Goal: Task Accomplishment & Management: Complete application form

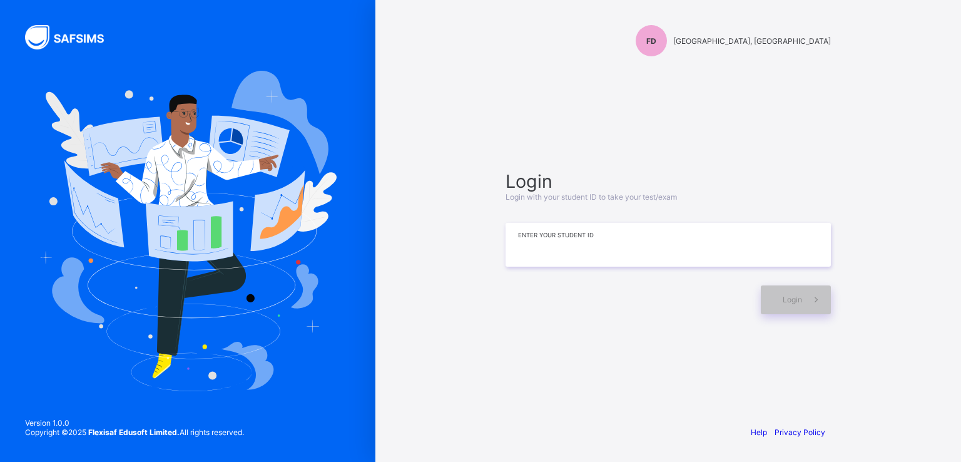
paste input "**********"
type input "**********"
click at [790, 303] on span "Login" at bounding box center [791, 299] width 19 height 9
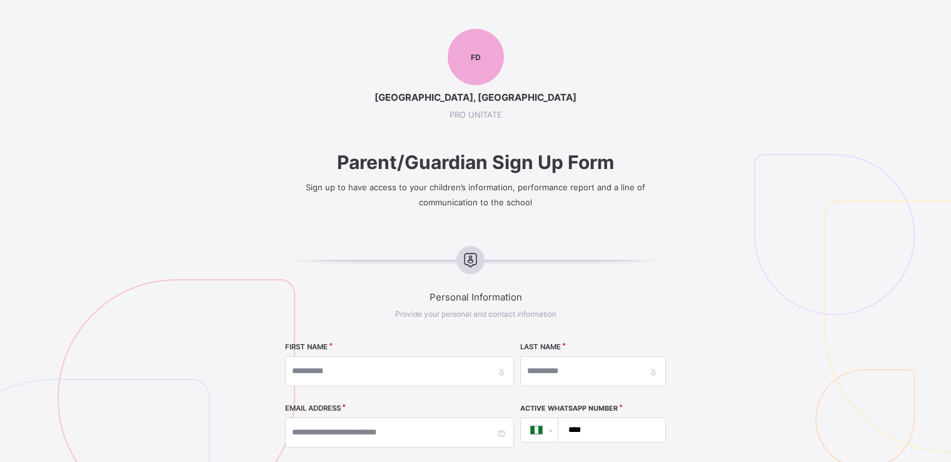
select select "**"
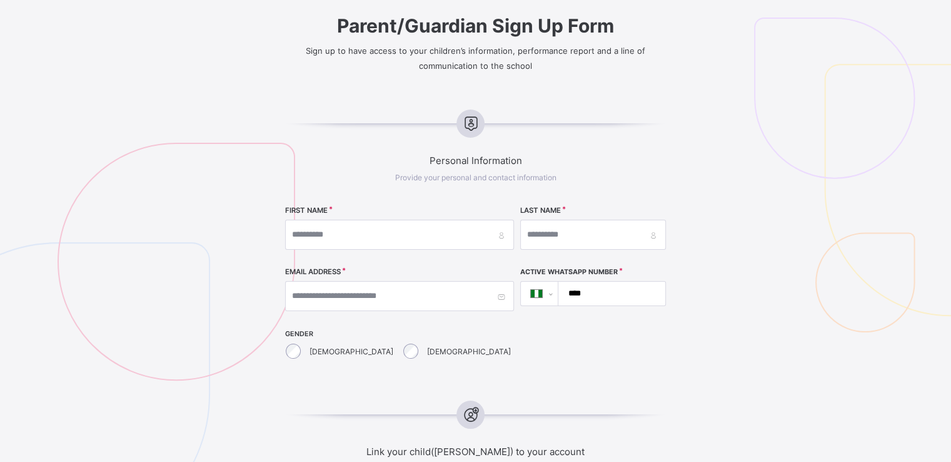
scroll to position [135, 0]
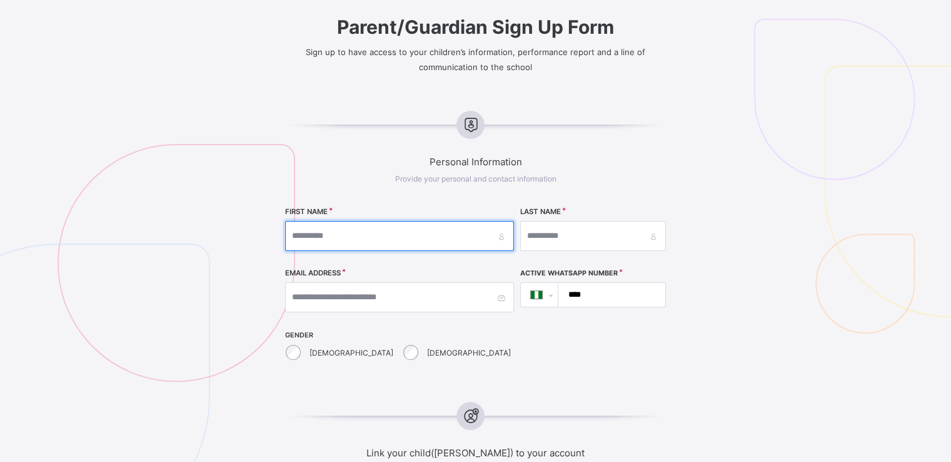
click at [363, 236] on input "text" at bounding box center [399, 236] width 229 height 30
click at [368, 233] on input "text" at bounding box center [399, 236] width 229 height 30
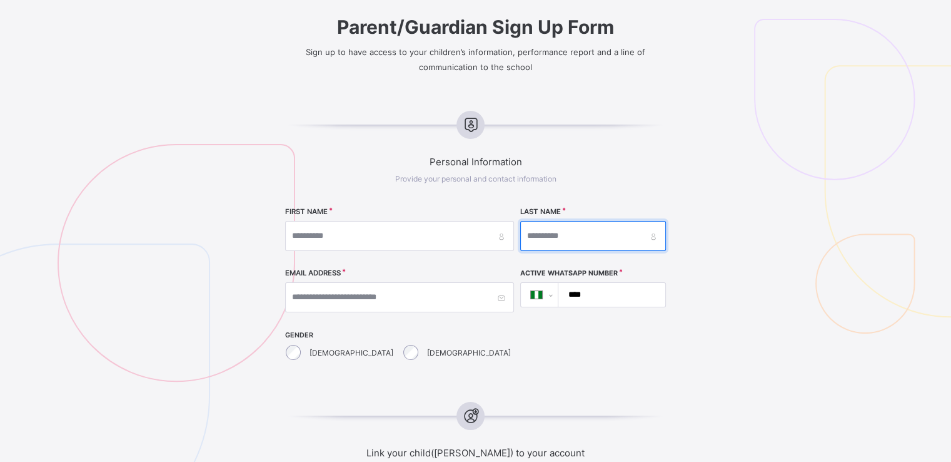
click at [520, 241] on input "text" at bounding box center [592, 236] width 145 height 30
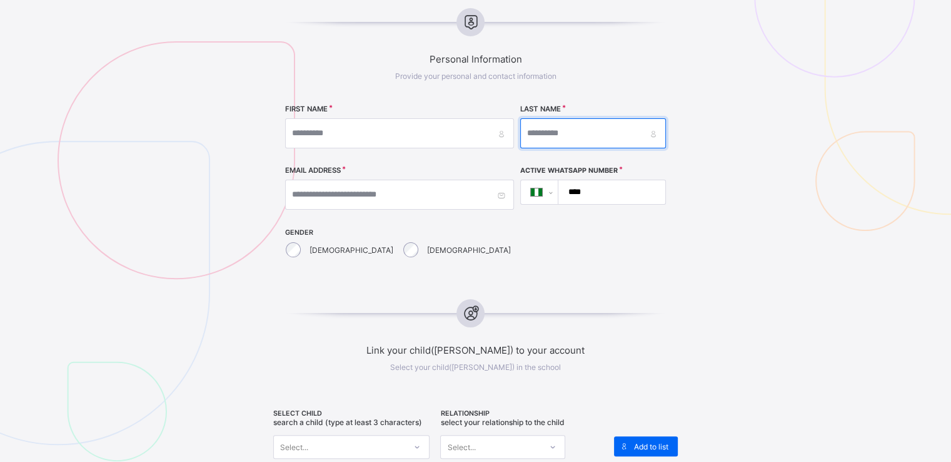
scroll to position [238, 0]
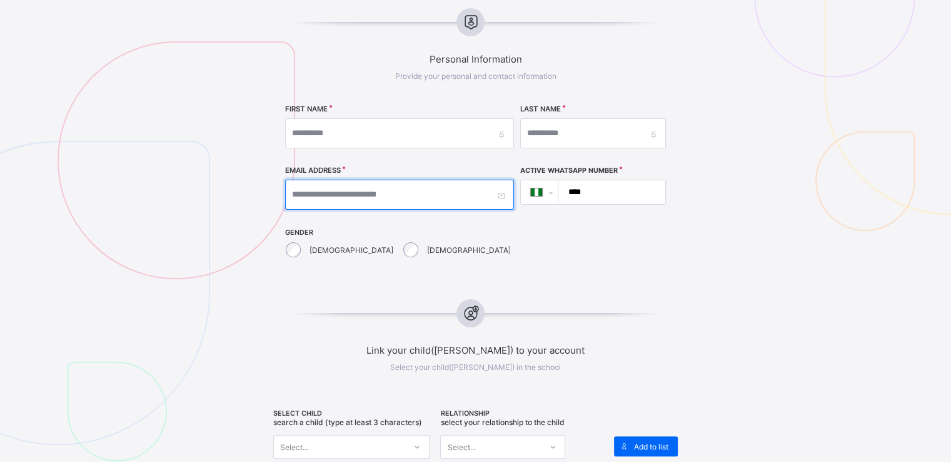
click at [391, 187] on input "text" at bounding box center [399, 194] width 229 height 30
click at [566, 187] on input "****" at bounding box center [609, 192] width 97 height 24
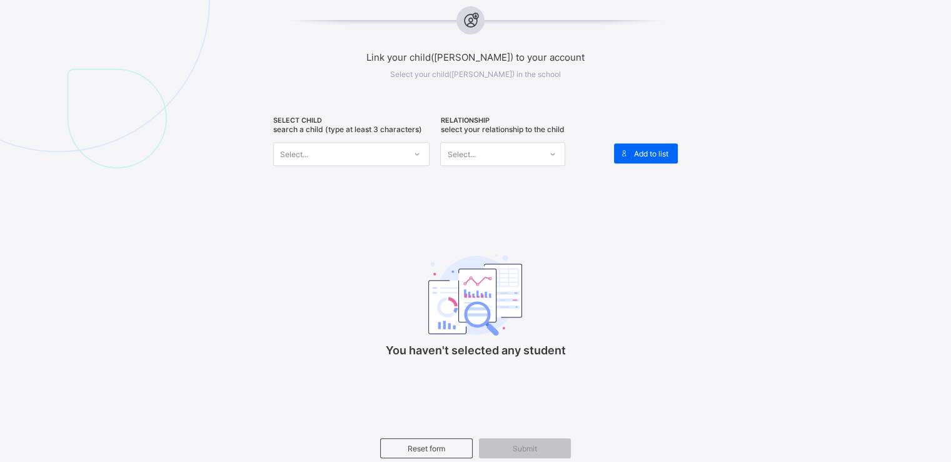
scroll to position [543, 0]
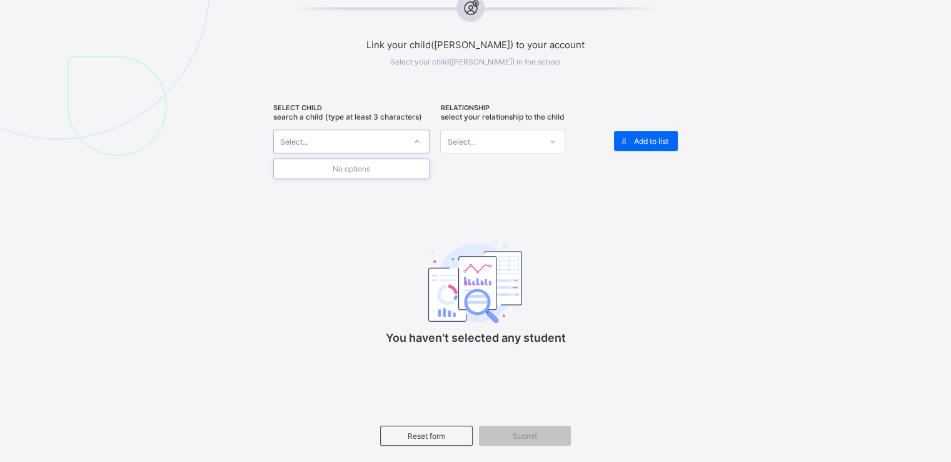
click at [415, 136] on div at bounding box center [416, 141] width 21 height 20
type input "*"
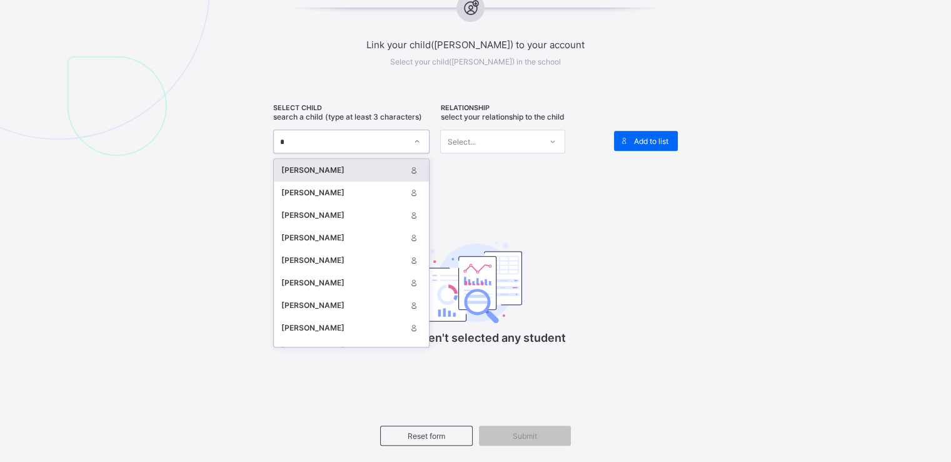
click at [327, 171] on div "[PERSON_NAME]" at bounding box center [343, 170] width 124 height 13
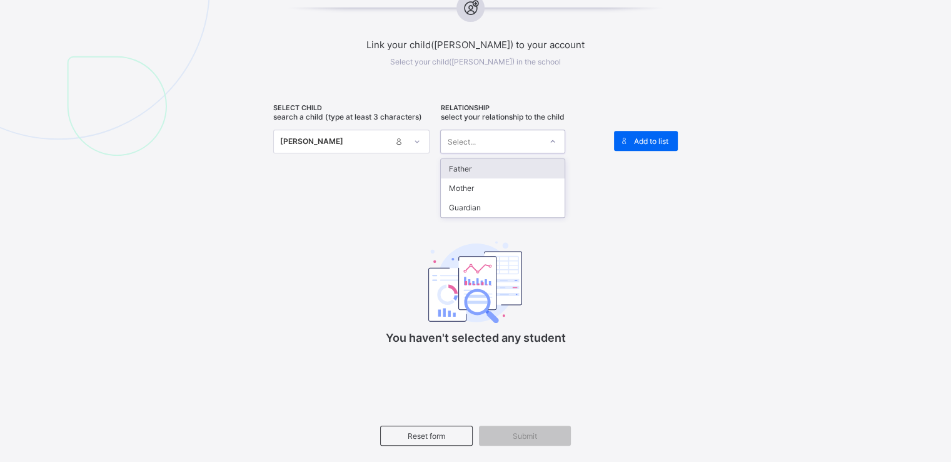
click at [494, 146] on div "Select..." at bounding box center [491, 142] width 100 height 18
click at [472, 169] on div "Father" at bounding box center [503, 168] width 124 height 19
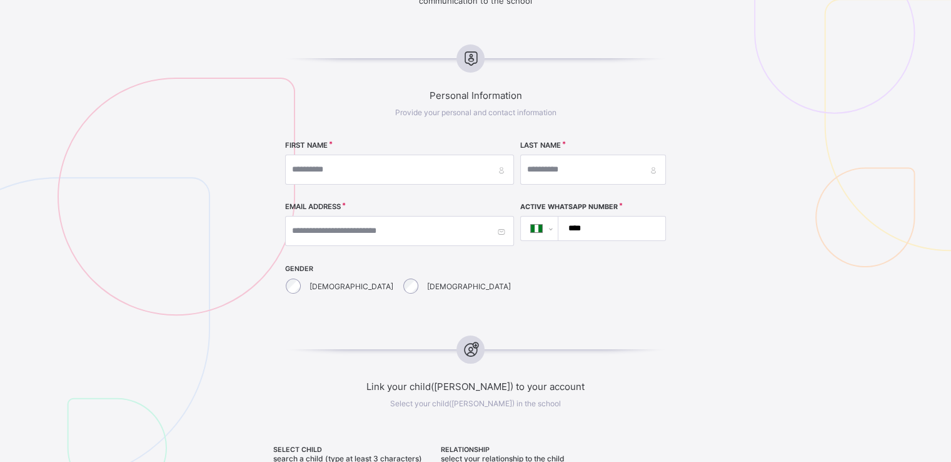
scroll to position [202, 0]
click at [405, 165] on input "text" at bounding box center [399, 169] width 229 height 30
click at [528, 173] on input "text" at bounding box center [592, 169] width 145 height 30
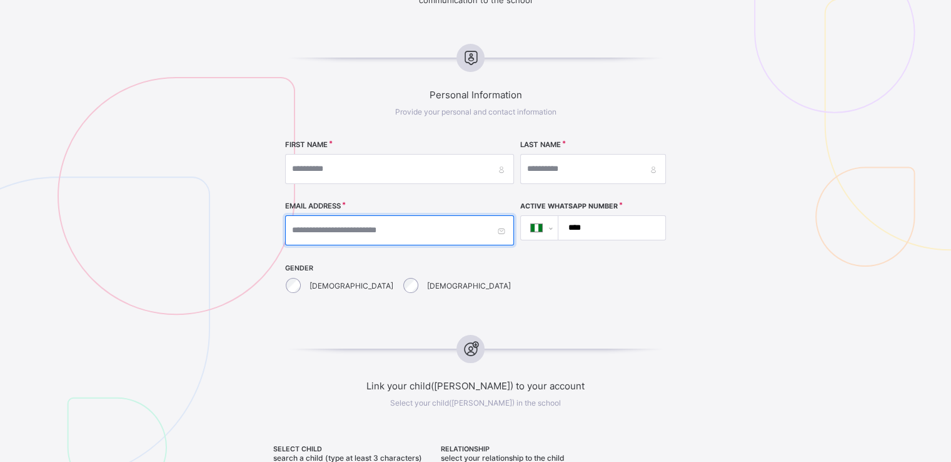
click at [337, 230] on input "text" at bounding box center [399, 230] width 229 height 30
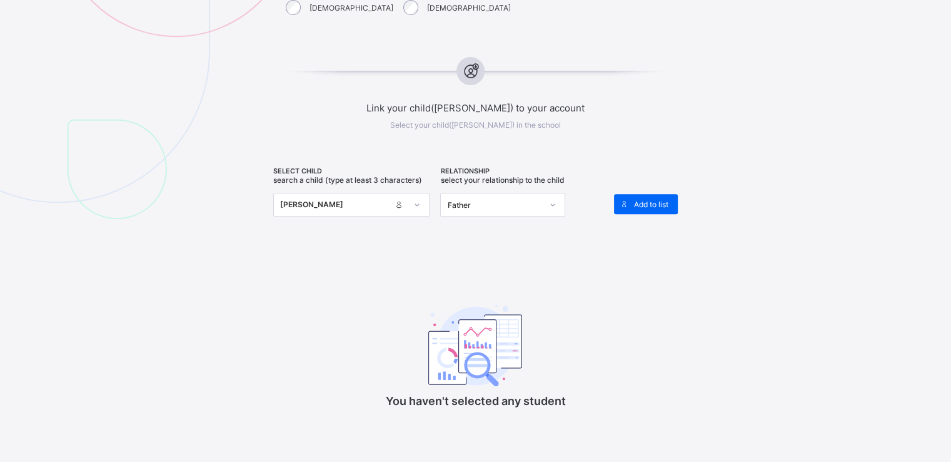
scroll to position [485, 0]
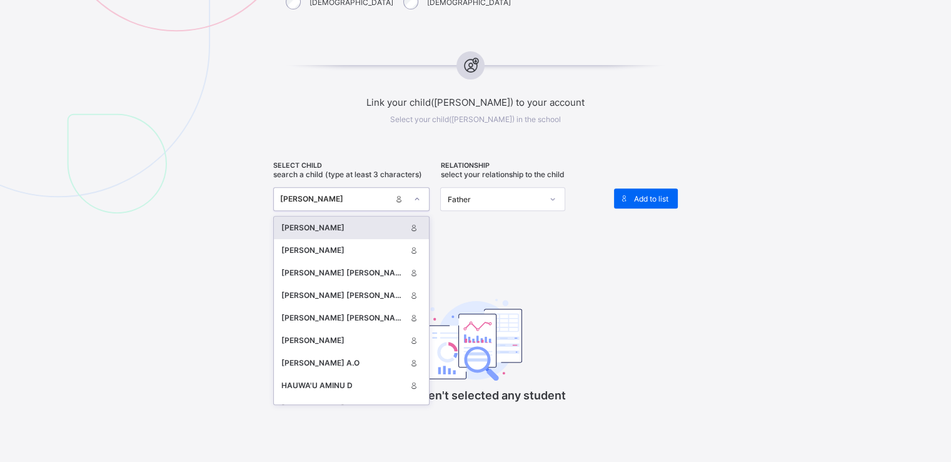
click at [414, 193] on div at bounding box center [416, 199] width 21 height 20
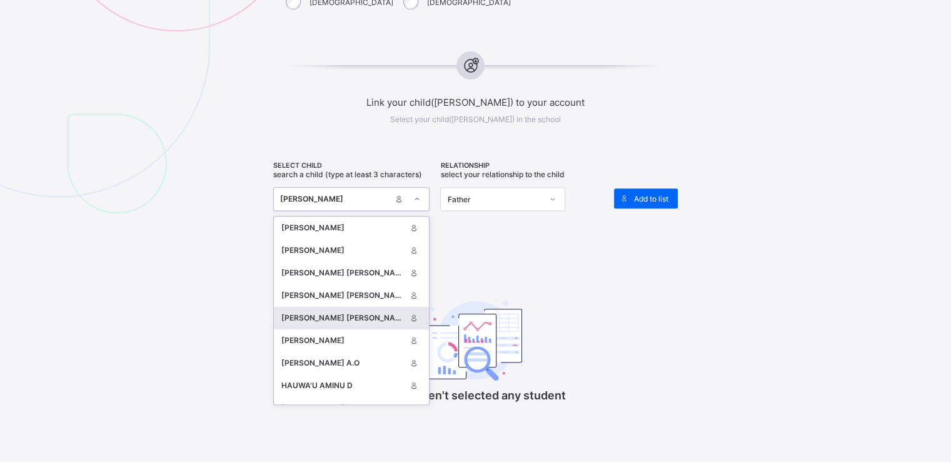
click at [336, 317] on div "[PERSON_NAME] [PERSON_NAME] .A." at bounding box center [343, 317] width 124 height 13
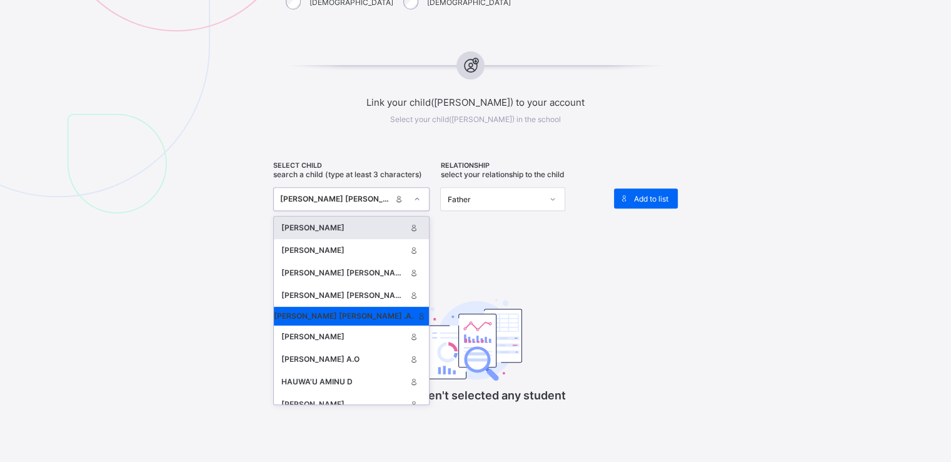
click at [421, 194] on icon at bounding box center [417, 199] width 8 height 13
click at [337, 248] on div "[PERSON_NAME]" at bounding box center [343, 250] width 124 height 13
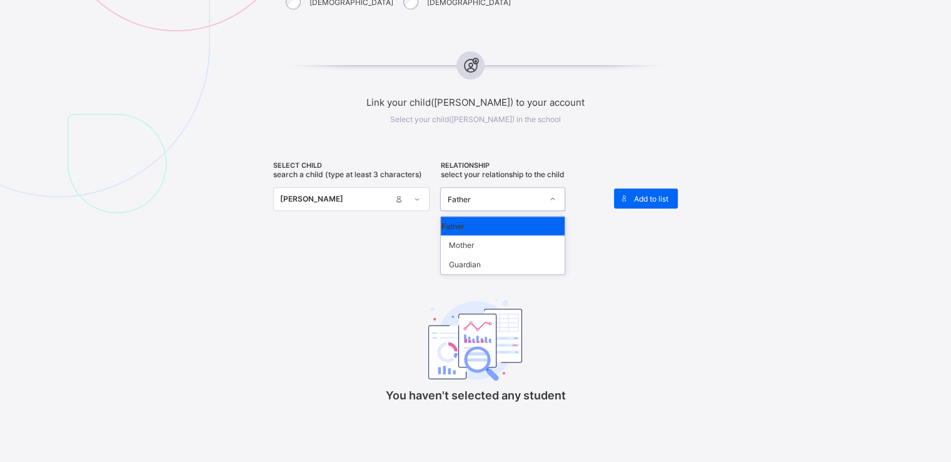
click at [520, 196] on div "Father" at bounding box center [494, 198] width 95 height 9
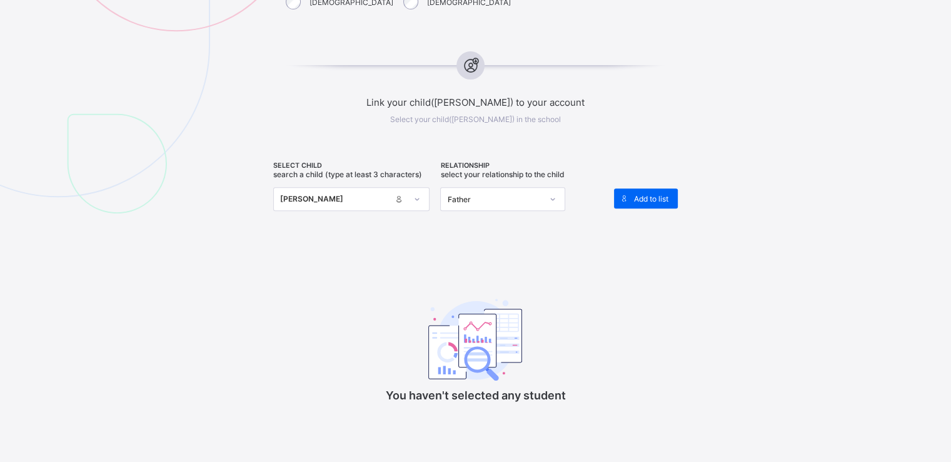
click at [583, 259] on div "SELECT CHILD Search a child (type at least 3 characters) [PERSON_NAME] RELATION…" at bounding box center [475, 290] width 404 height 259
click at [658, 194] on span "Add to list" at bounding box center [651, 198] width 34 height 9
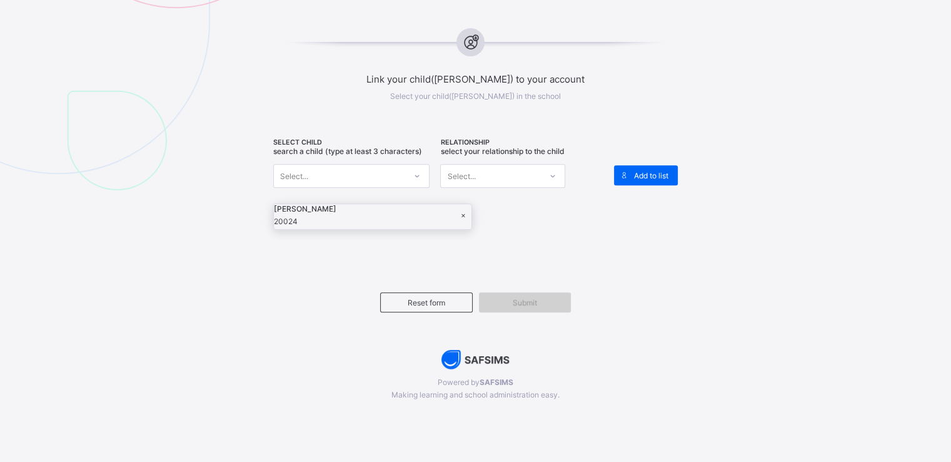
scroll to position [541, 0]
